Goal: Task Accomplishment & Management: Use online tool/utility

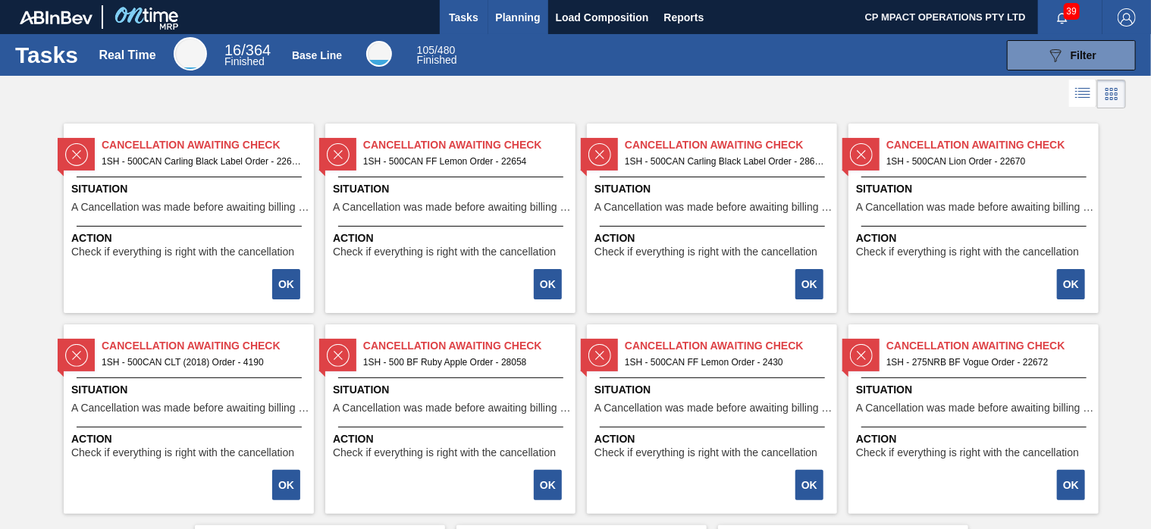
click at [519, 14] on span "Planning" at bounding box center [518, 17] width 45 height 18
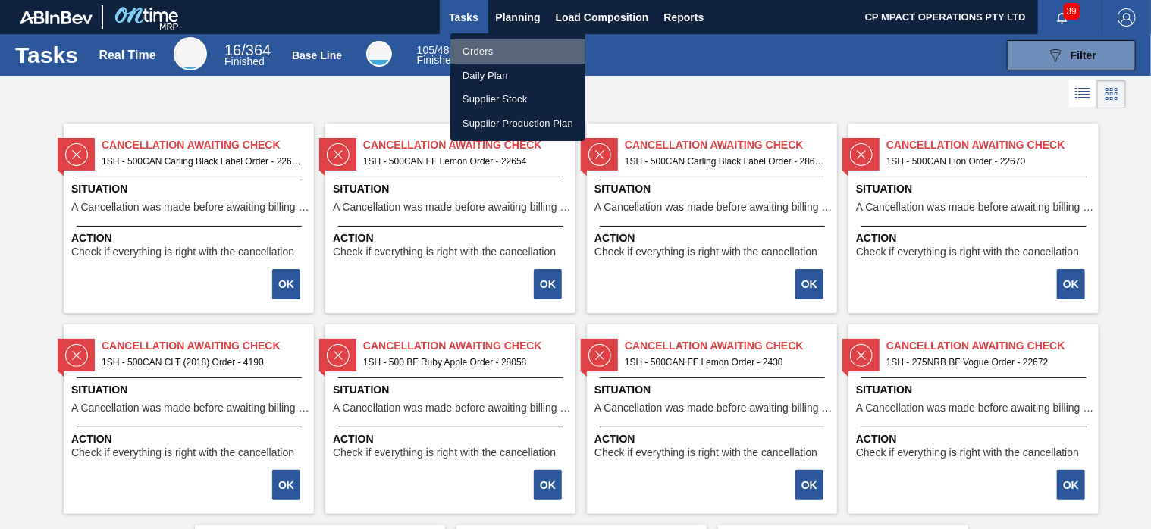
click at [481, 49] on li "Orders" at bounding box center [517, 51] width 135 height 24
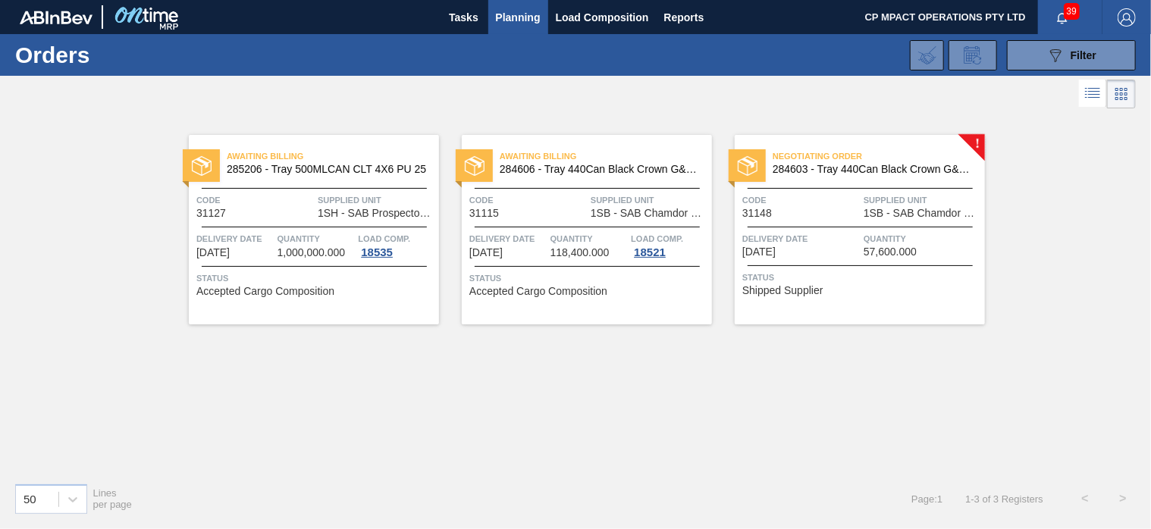
click at [879, 168] on span "284603 - Tray 440Can Black Crown G&T PU" at bounding box center [873, 169] width 200 height 11
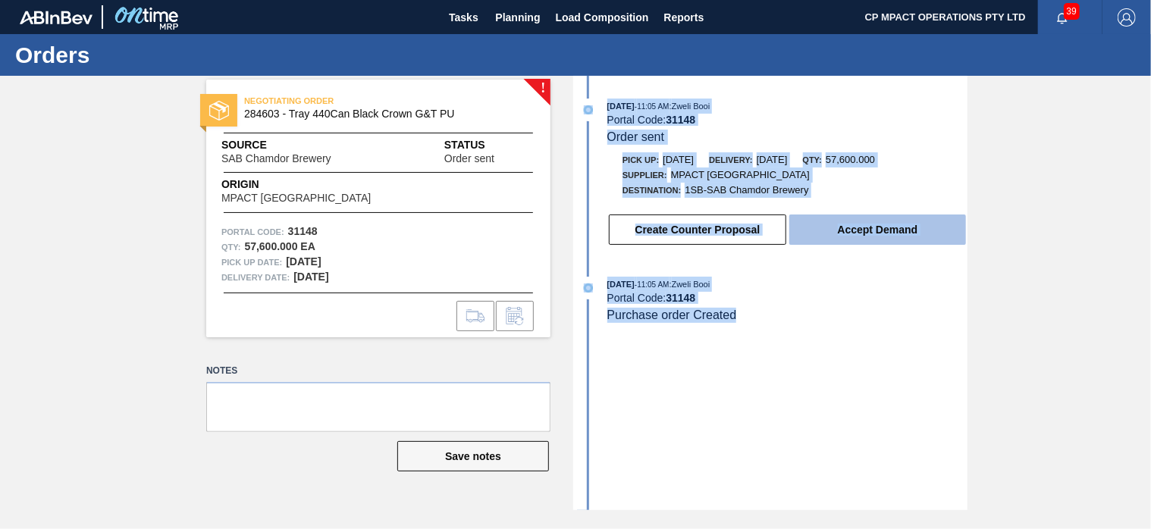
click at [882, 227] on button "Accept Demand" at bounding box center [877, 230] width 177 height 30
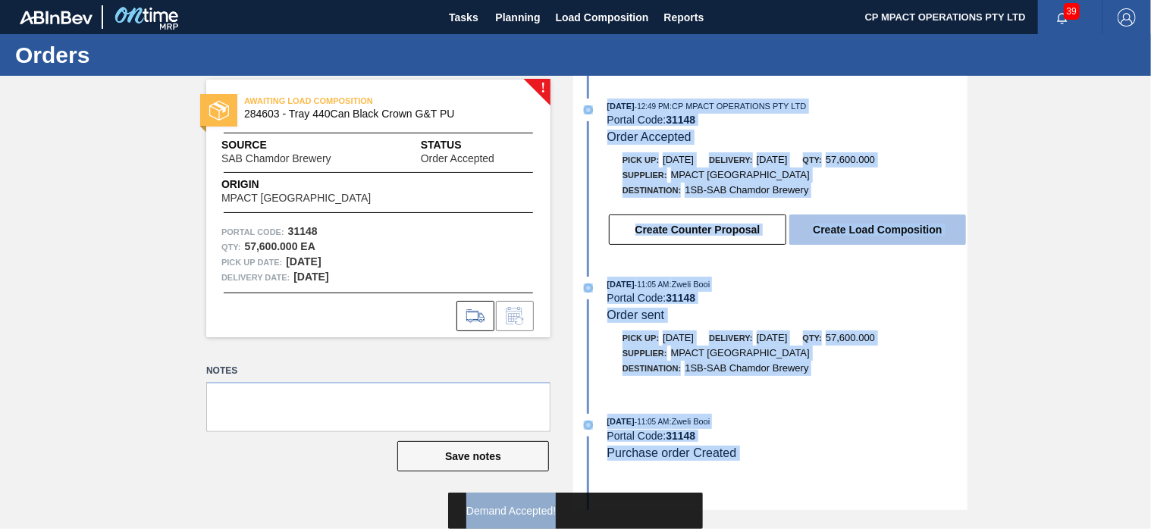
click at [878, 234] on button "Create Load Composition" at bounding box center [877, 230] width 177 height 30
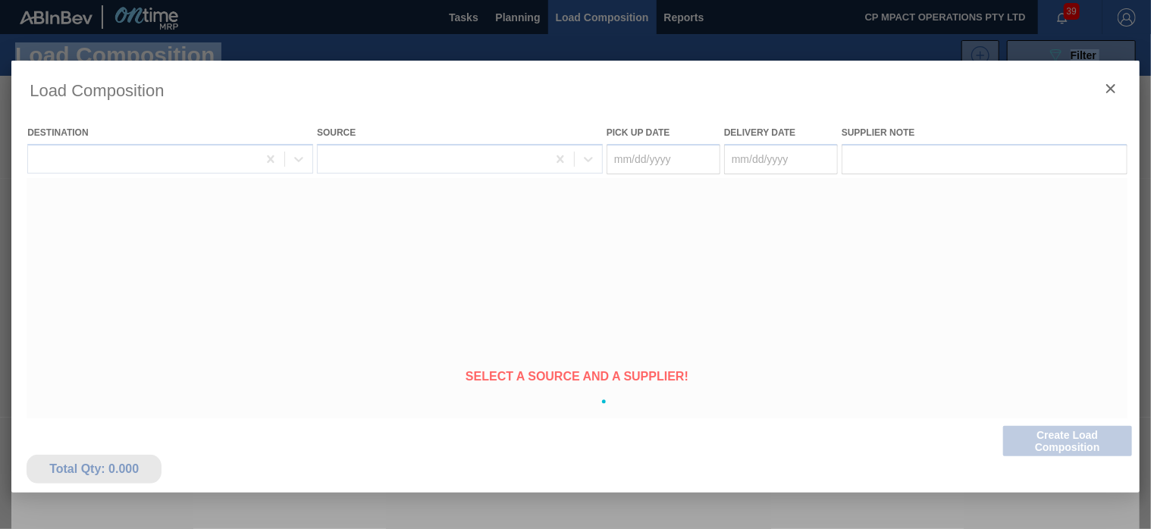
type Date "[DATE]"
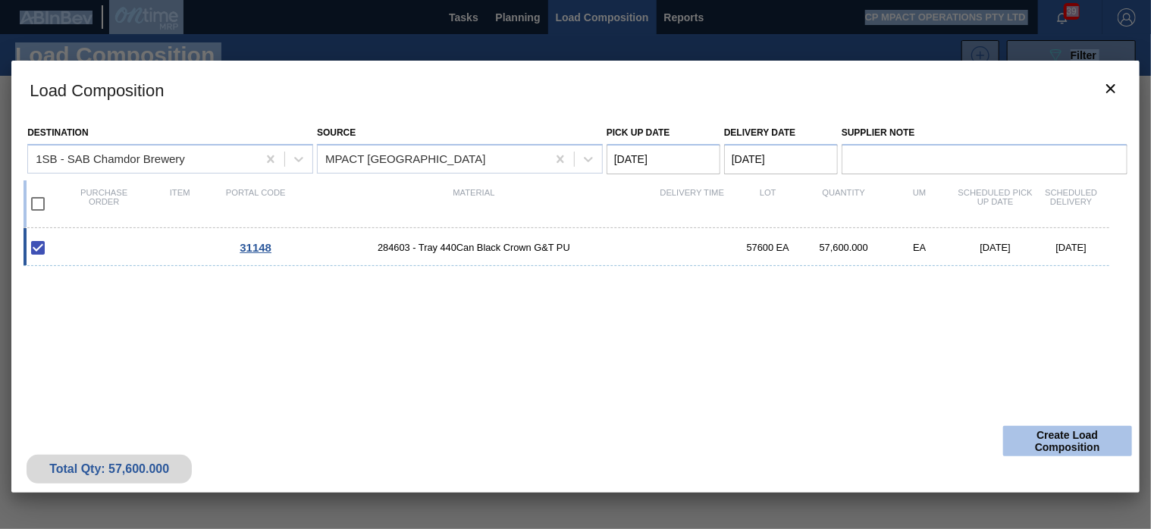
click at [1083, 437] on button "Create Load Composition" at bounding box center [1067, 441] width 129 height 30
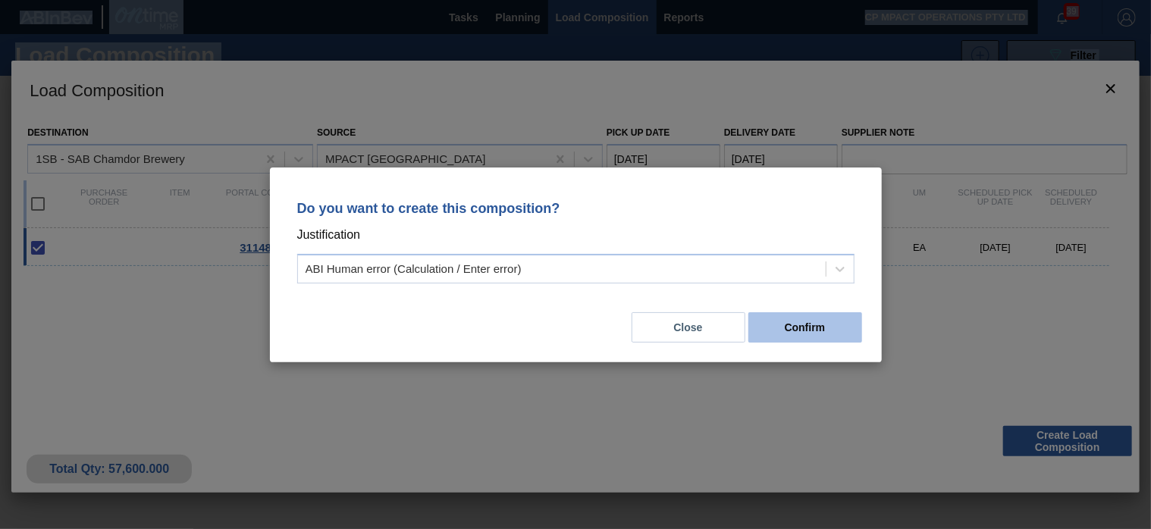
click at [790, 318] on button "Confirm" at bounding box center [805, 327] width 114 height 30
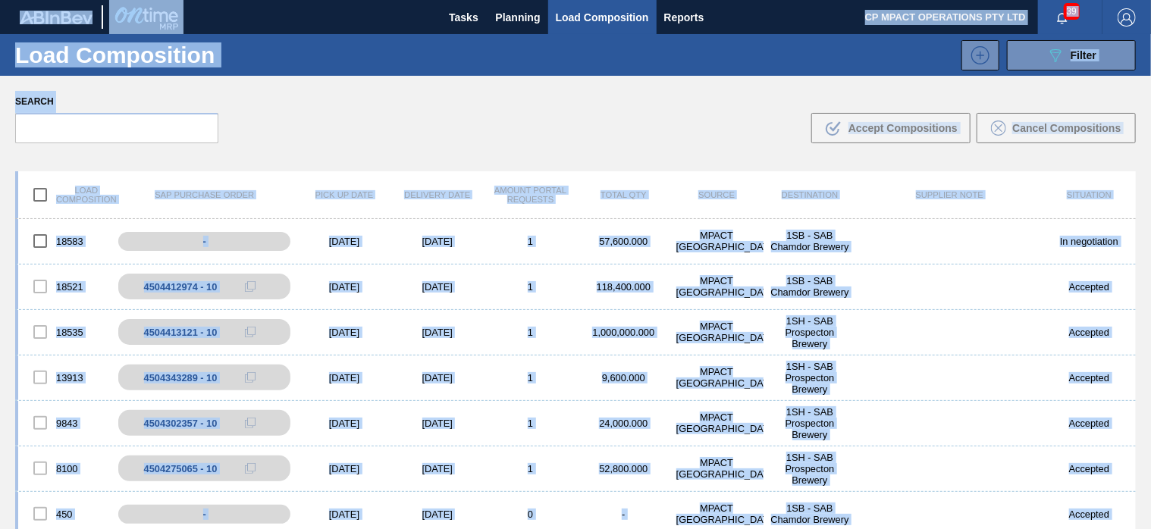
click at [555, 117] on div "Search .b{fill:var(--color-action-default)} Accept Compositions Cancel Composit…" at bounding box center [575, 117] width 1151 height 83
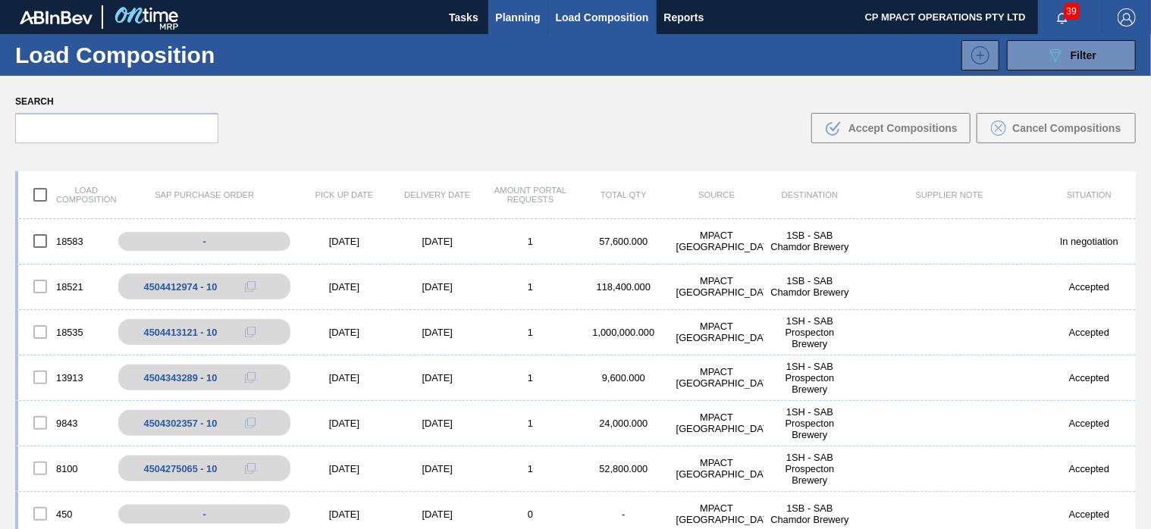
click at [533, 18] on span "Planning" at bounding box center [518, 17] width 45 height 18
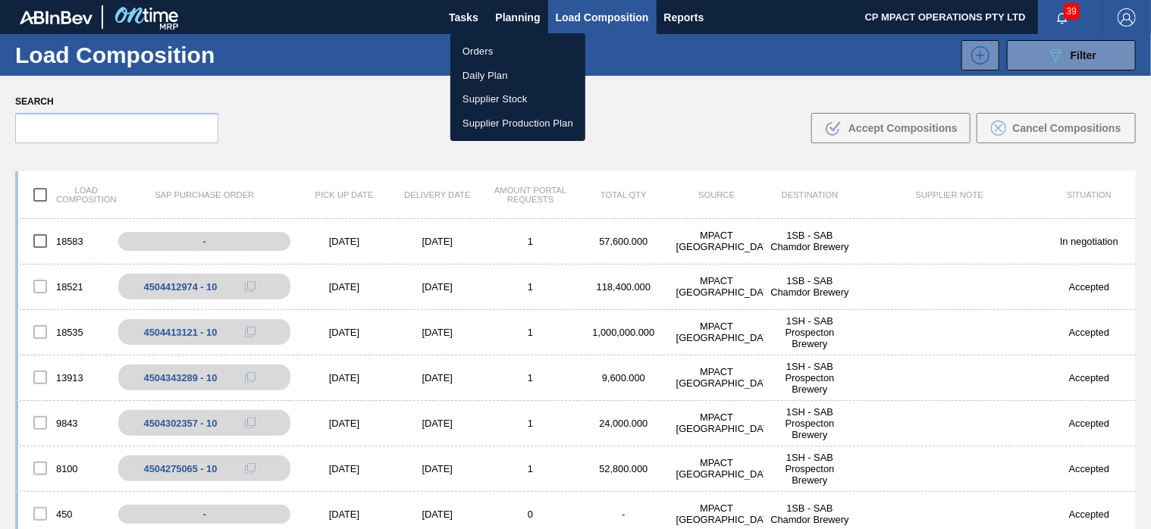
click at [506, 52] on li "Orders" at bounding box center [517, 51] width 135 height 24
